Goal: Task Accomplishment & Management: Manage account settings

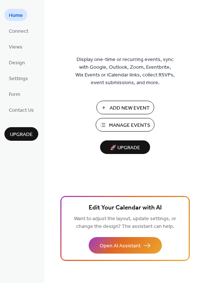
click at [150, 125] on button "Manage Events" at bounding box center [125, 125] width 59 height 14
click at [110, 127] on span "Manage Events" at bounding box center [129, 126] width 41 height 8
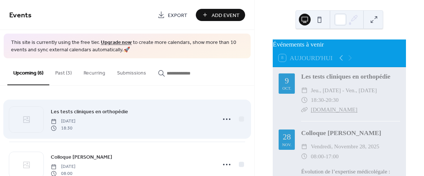
click at [187, 112] on div "Les tests cliniques en orthopédie [DATE] 18:30" at bounding box center [131, 119] width 161 height 24
click at [223, 119] on icon at bounding box center [227, 119] width 12 height 12
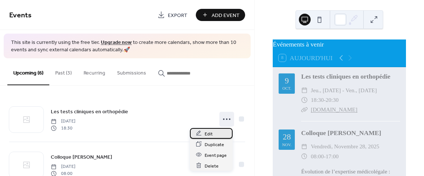
click at [216, 130] on div "Edit" at bounding box center [211, 133] width 43 height 11
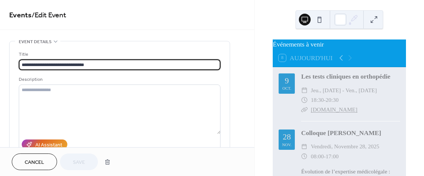
drag, startPoint x: 94, startPoint y: 64, endPoint x: -6, endPoint y: 68, distance: 99.1
click at [0, 68] on html "**********" at bounding box center [212, 88] width 424 height 176
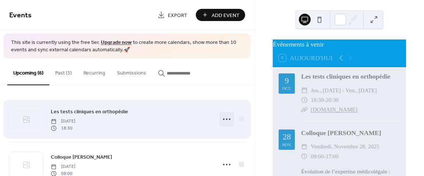
click at [223, 119] on icon at bounding box center [227, 119] width 12 height 12
click at [223, 120] on icon at bounding box center [227, 119] width 12 height 12
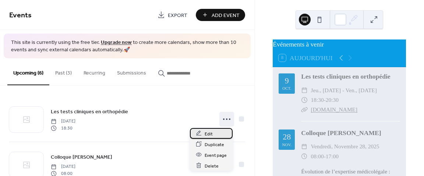
click at [212, 131] on span "Edit" at bounding box center [209, 134] width 8 height 8
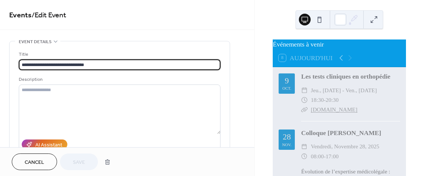
click at [90, 62] on input "**********" at bounding box center [120, 64] width 202 height 11
drag, startPoint x: 93, startPoint y: 65, endPoint x: 8, endPoint y: 64, distance: 84.7
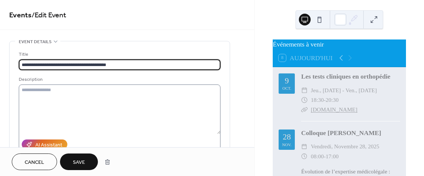
type input "**********"
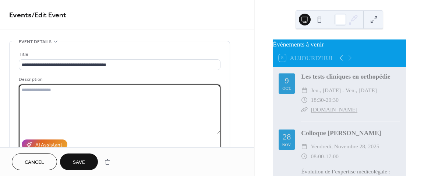
click at [45, 92] on textarea at bounding box center [120, 108] width 202 height 49
type textarea "*"
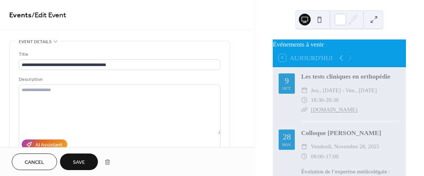
click at [74, 161] on span "Save" at bounding box center [79, 162] width 12 height 8
